Goal: Task Accomplishment & Management: Manage account settings

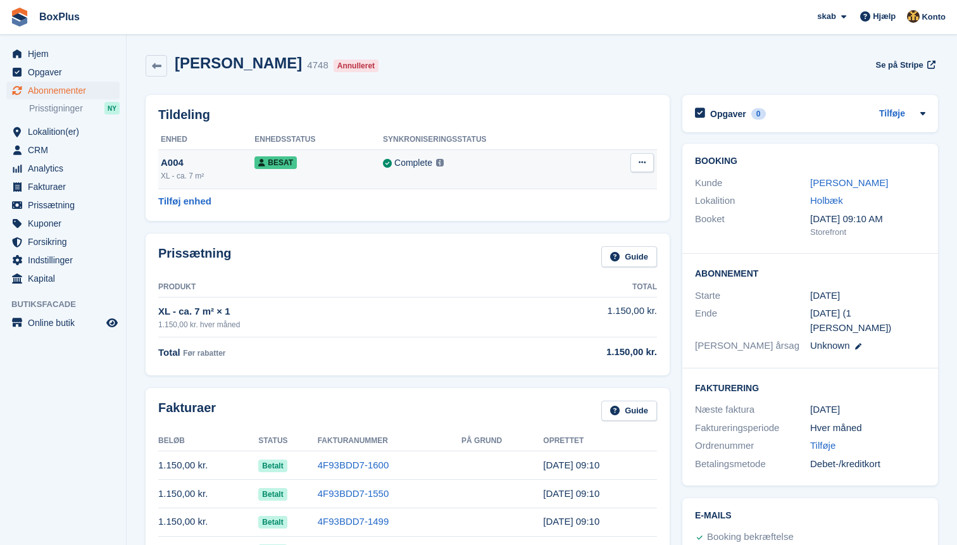
click at [648, 159] on button at bounding box center [642, 162] width 23 height 19
click at [572, 230] on p "Dealloker" at bounding box center [593, 231] width 110 height 16
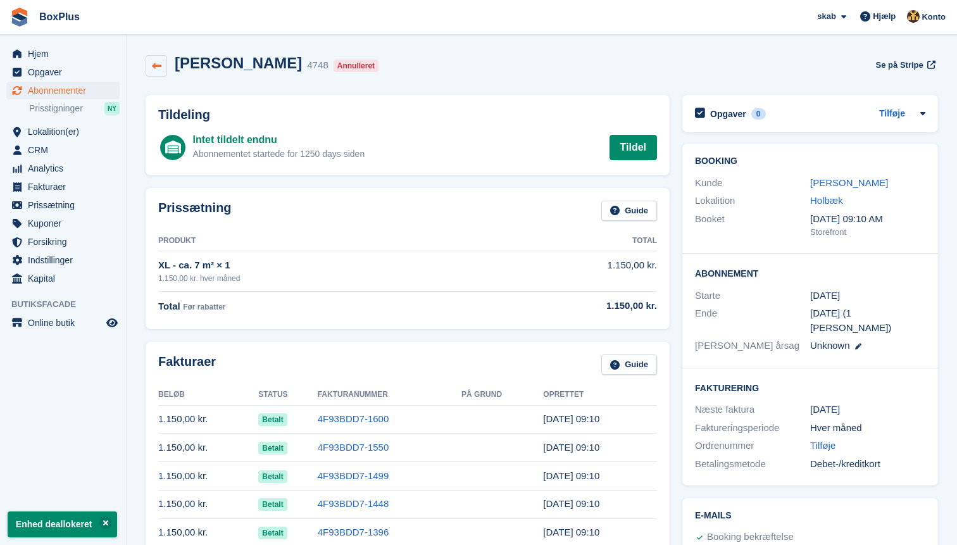
click at [148, 71] on link at bounding box center [157, 66] width 22 height 22
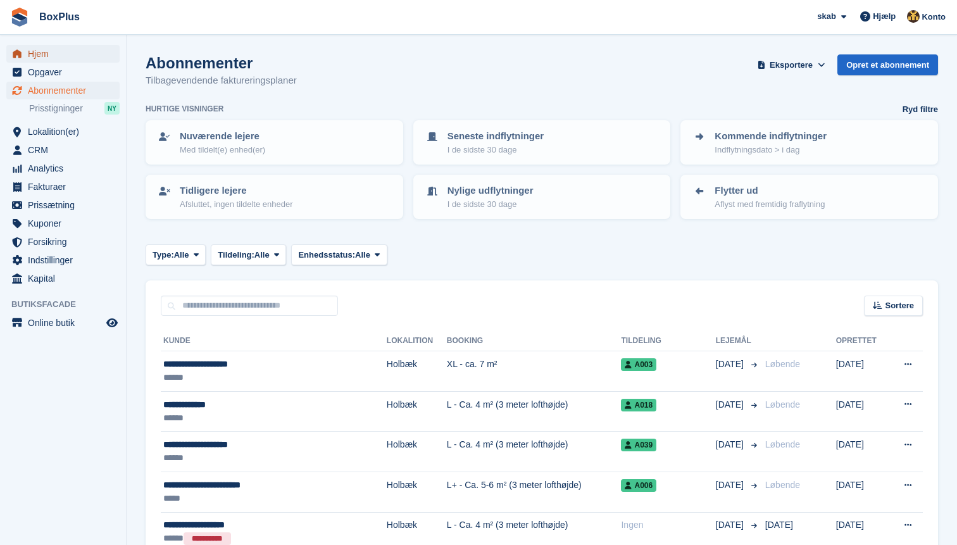
click at [54, 55] on span "Hjem" at bounding box center [66, 54] width 76 height 18
